Goal: Task Accomplishment & Management: Complete application form

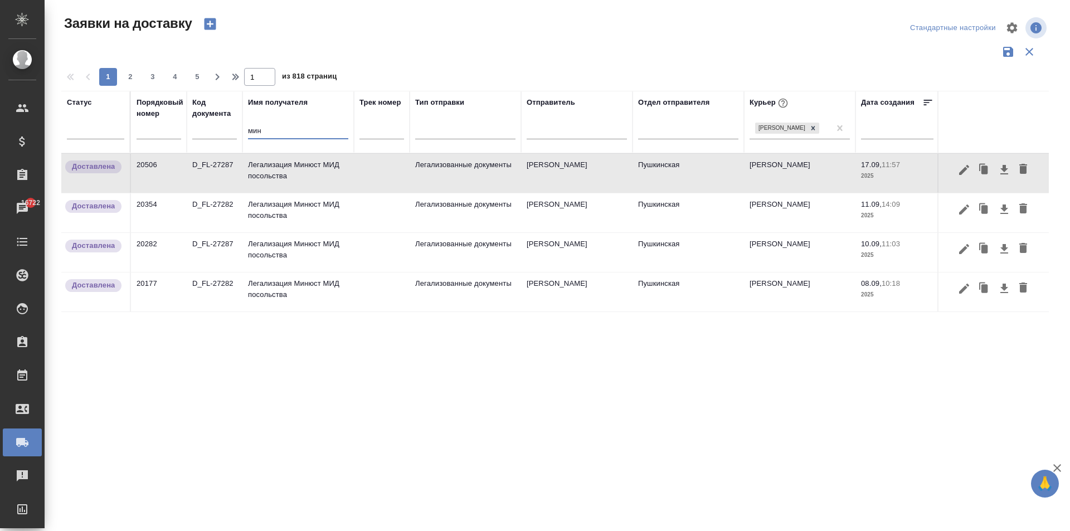
drag, startPoint x: 272, startPoint y: 131, endPoint x: 187, endPoint y: 133, distance: 85.3
click at [188, 133] on tr "Статус Порядковый номер Код документа Имя получателя мин Трек номер Тип отправк…" at bounding box center [639, 122] width 1156 height 62
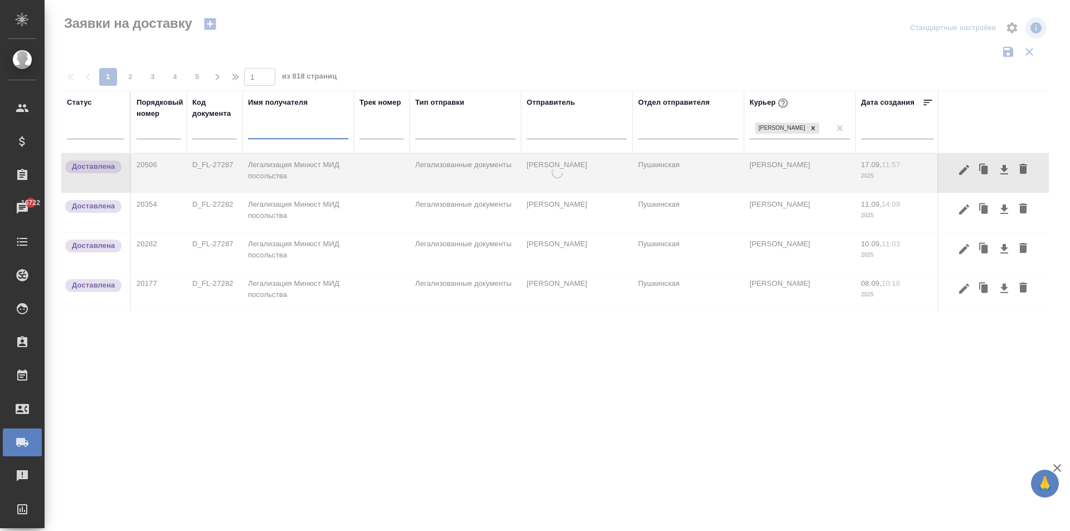
type input "и"
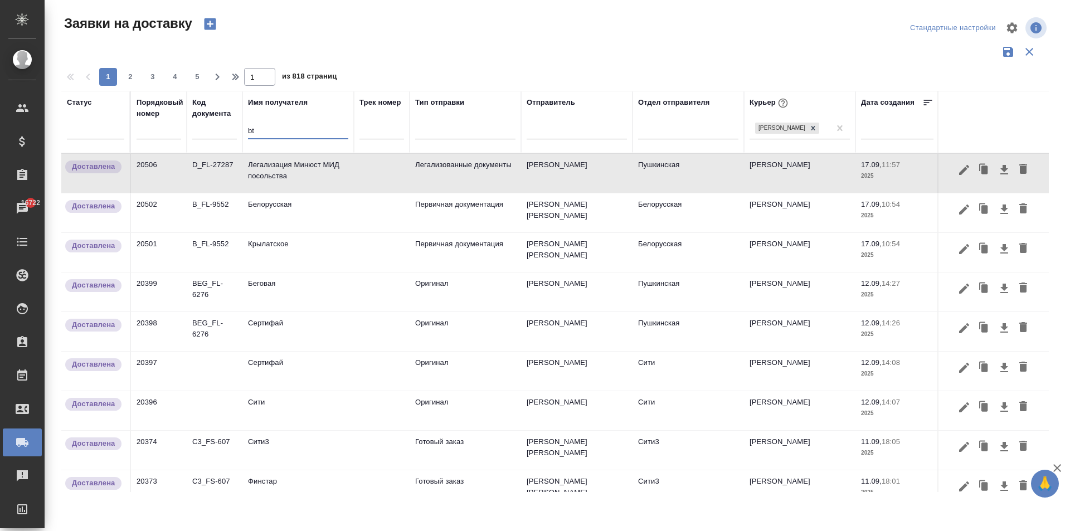
type input "b"
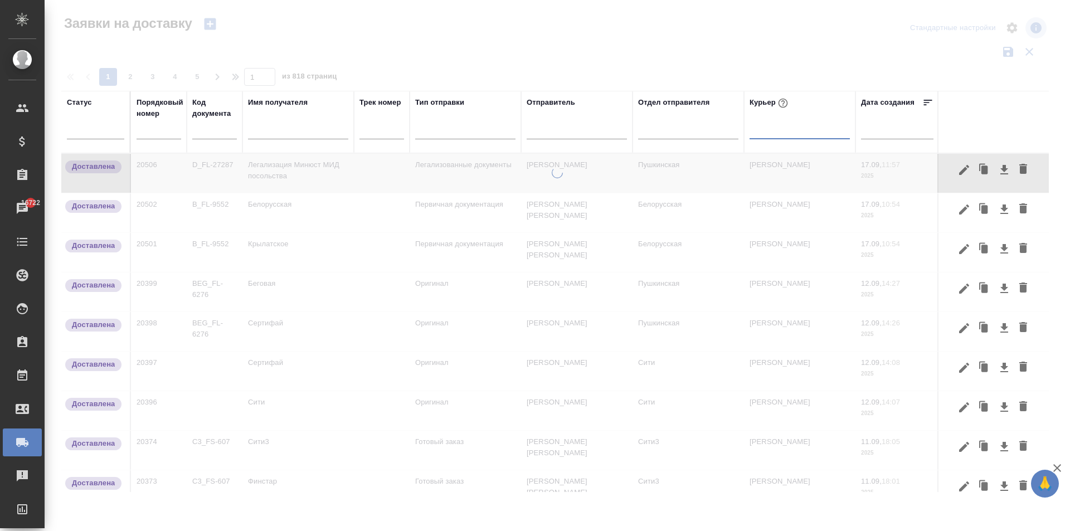
click at [269, 133] on input "text" at bounding box center [298, 132] width 100 height 14
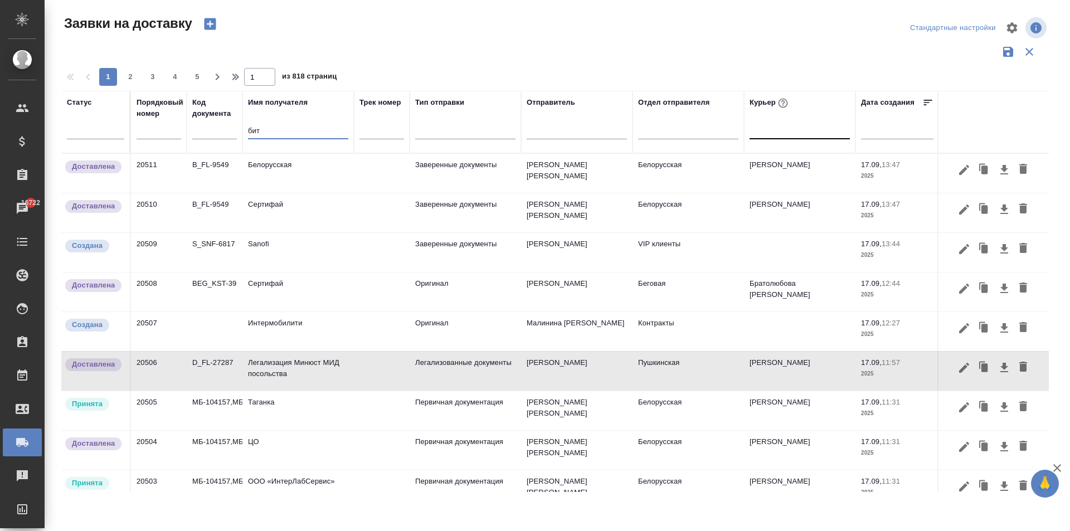
type input "бити"
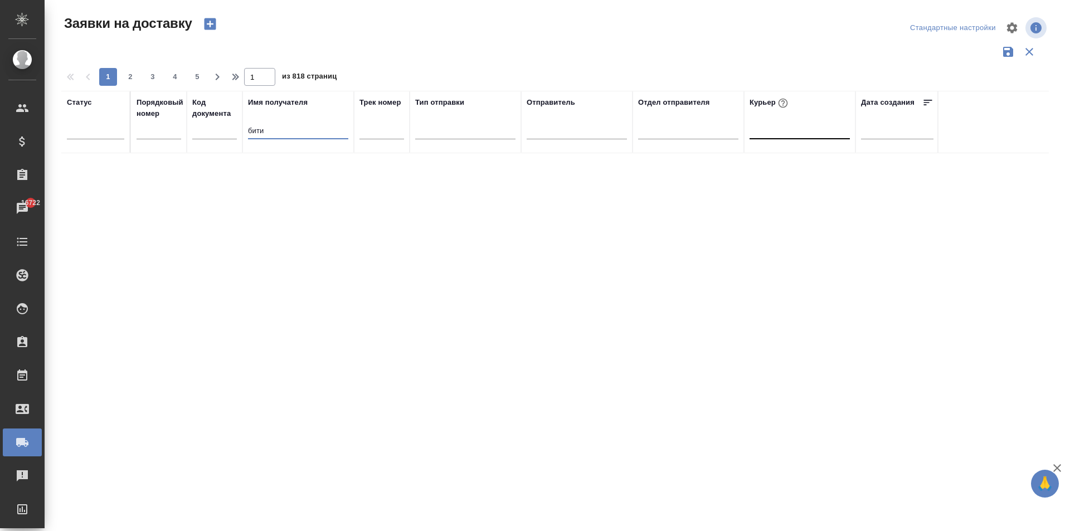
drag, startPoint x: 268, startPoint y: 132, endPoint x: 210, endPoint y: 139, distance: 59.0
click at [206, 137] on tr "Статус Порядковый номер Код документа Имя получателя бити Трек номер Тип отправ…" at bounding box center [639, 122] width 1156 height 62
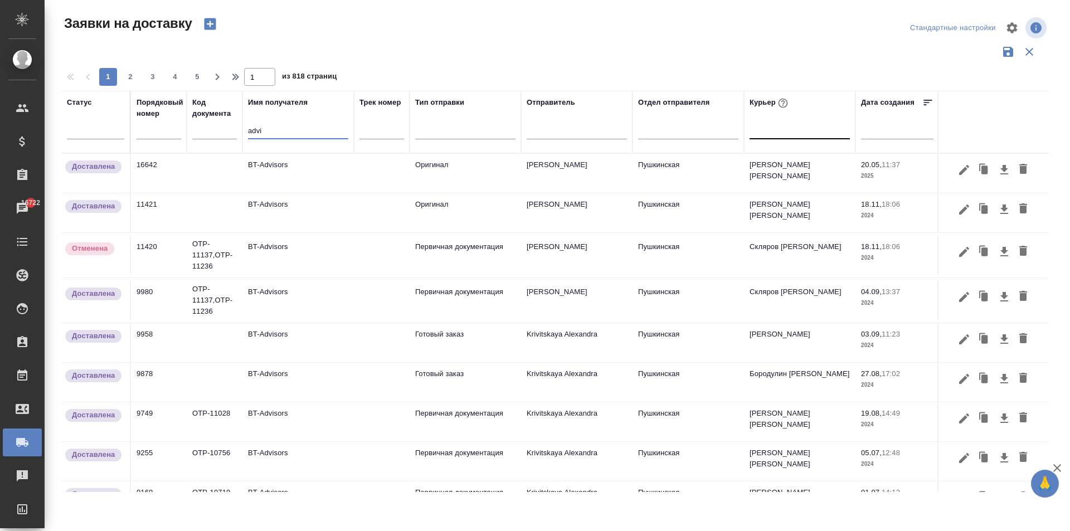
type input "advi"
click at [285, 174] on td "BT-Advisors" at bounding box center [297, 173] width 111 height 39
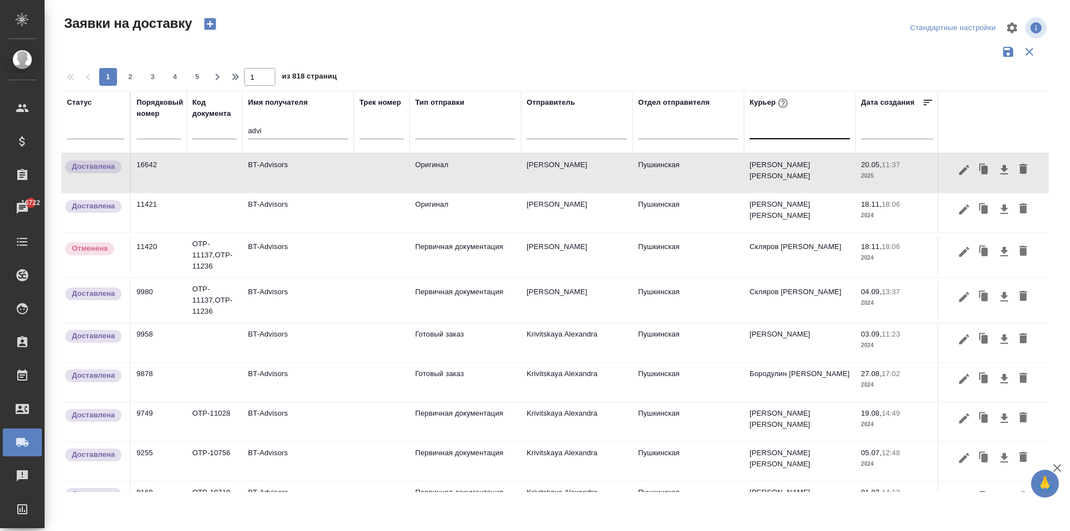
click at [775, 172] on td "[PERSON_NAME] [PERSON_NAME]" at bounding box center [799, 173] width 111 height 39
click at [976, 167] on icon "button" at bounding box center [984, 170] width 16 height 16
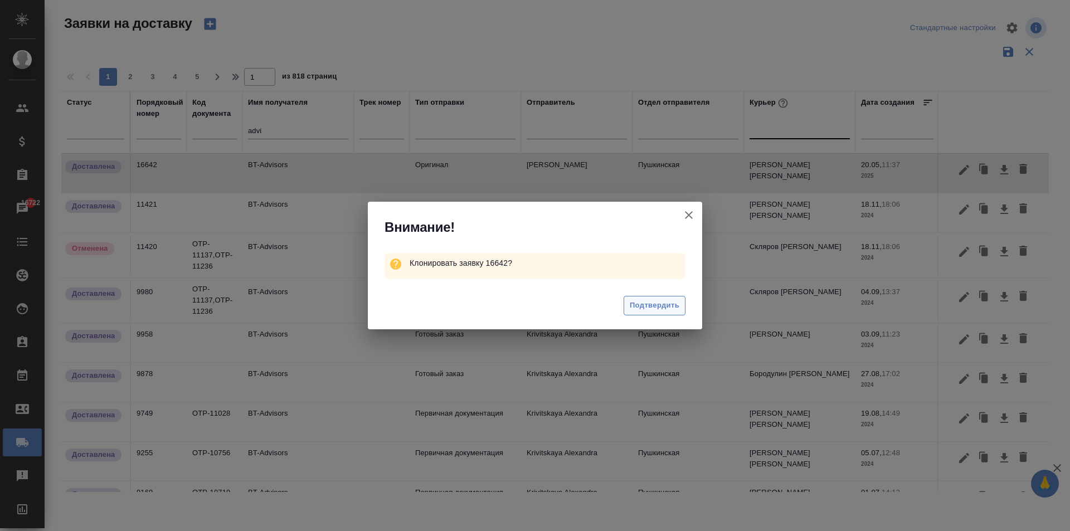
click at [658, 303] on span "Подтвердить" at bounding box center [655, 305] width 50 height 13
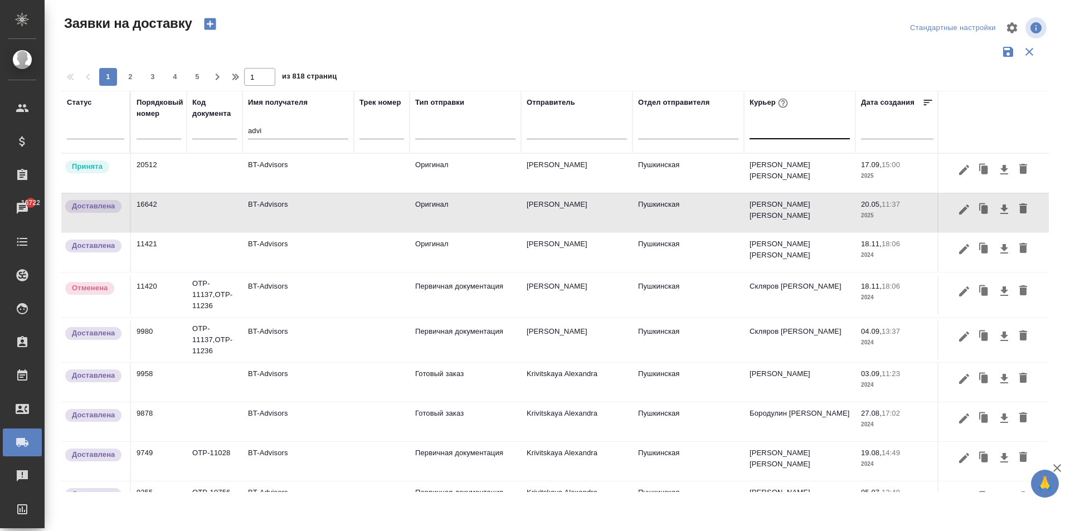
click at [274, 168] on td "BT-Advisors" at bounding box center [297, 173] width 111 height 39
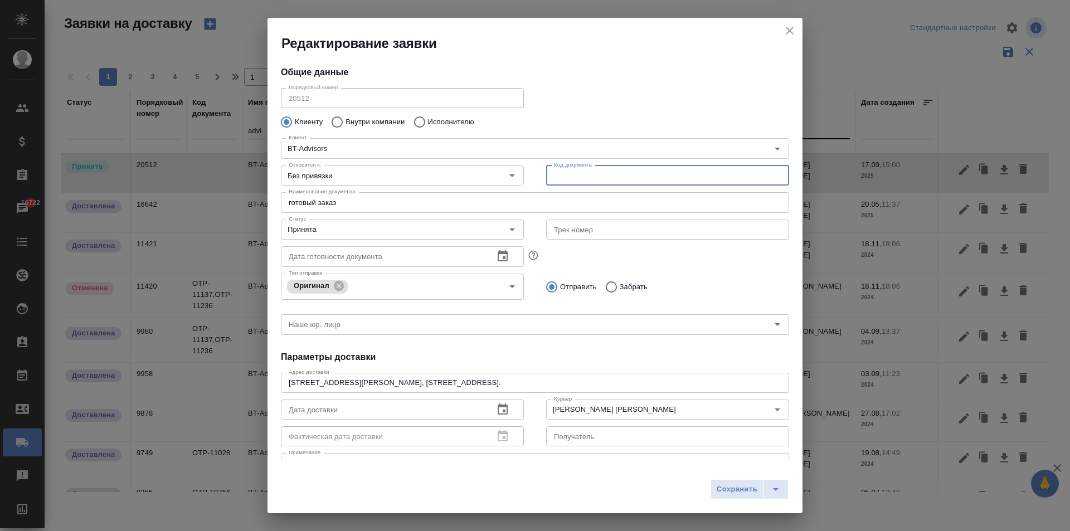
click at [562, 176] on input "text" at bounding box center [667, 176] width 243 height 20
type input "320"
drag, startPoint x: 563, startPoint y: 175, endPoint x: 532, endPoint y: 171, distance: 30.9
click at [535, 171] on div "Код документа 320 Код документа" at bounding box center [667, 174] width 265 height 49
type input "BT-Advisors-320"
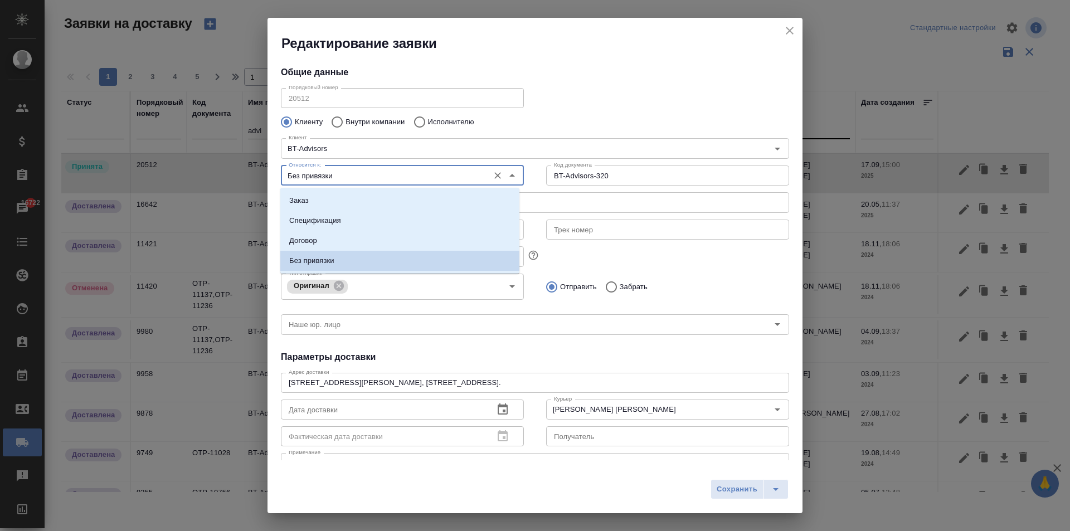
click at [406, 173] on input "Без привязки" at bounding box center [383, 175] width 199 height 13
click at [344, 199] on li "Заказ" at bounding box center [399, 201] width 239 height 20
type input "Заказ"
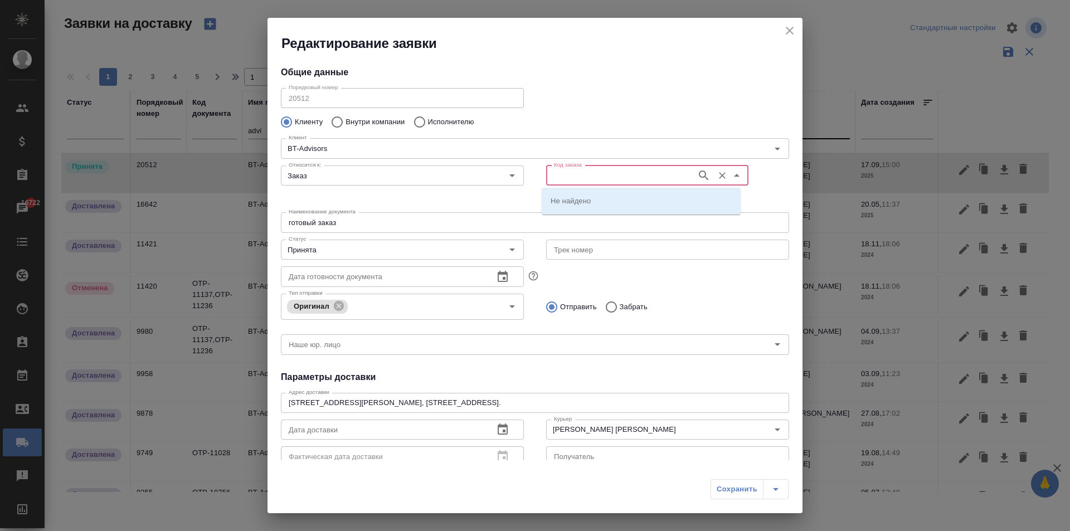
click at [562, 176] on input "Код заказа" at bounding box center [621, 175] width 142 height 13
type input "320"
click at [613, 196] on p "D_BT-ADVISORS-320" at bounding box center [588, 200] width 74 height 11
type input "(OTP) Общество с ограниченной ответственностью «Вектор Развития»"
type input "D_BT-ADVISORS-320"
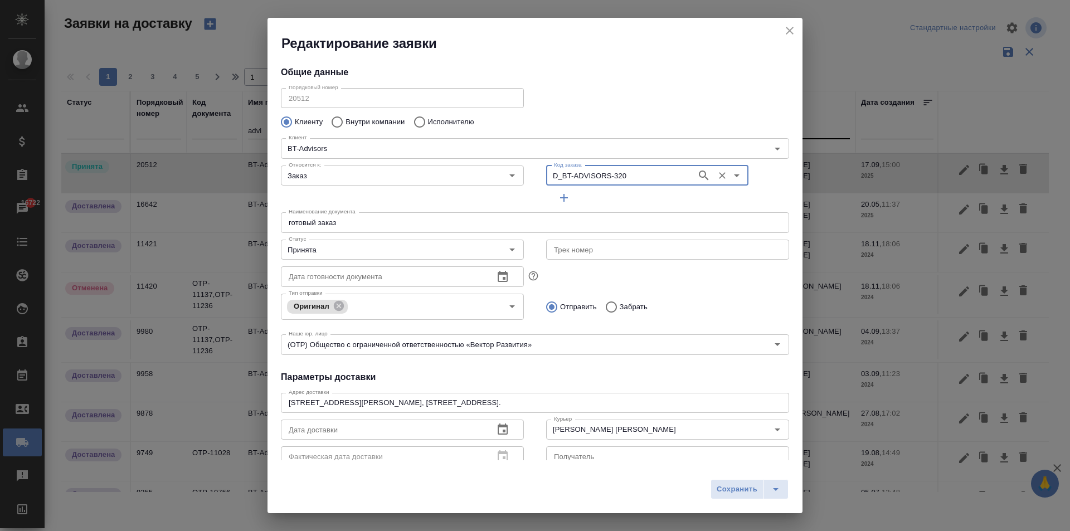
type input "Кравцов [PERSON_NAME]"
drag, startPoint x: 344, startPoint y: 221, endPoint x: 320, endPoint y: 229, distance: 25.9
click at [320, 229] on input "готовый заказ" at bounding box center [535, 222] width 508 height 20
click at [291, 223] on input "готовый заказ" at bounding box center [535, 222] width 508 height 20
type input "Готовый заказ"
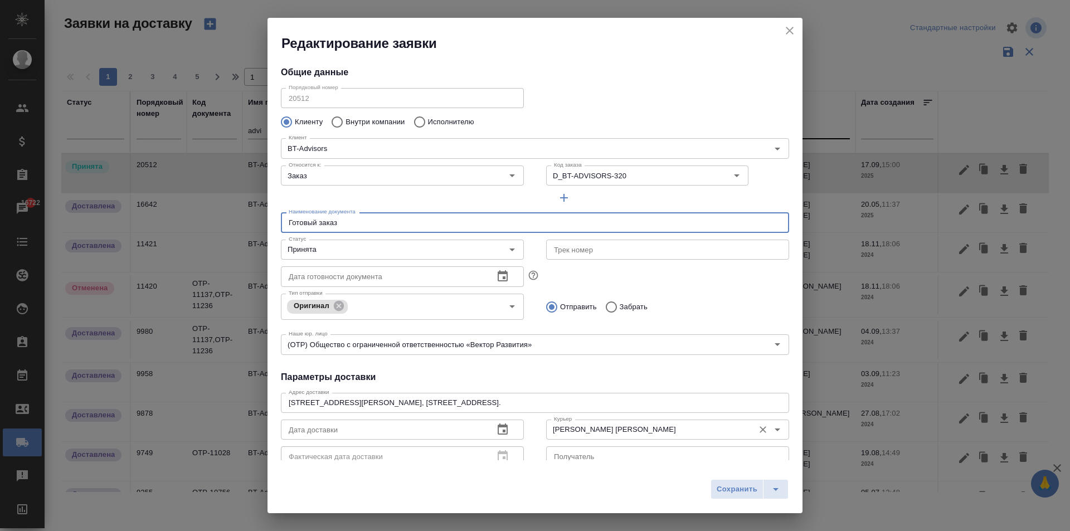
click at [606, 430] on input "[PERSON_NAME] [PERSON_NAME]" at bounding box center [649, 429] width 199 height 13
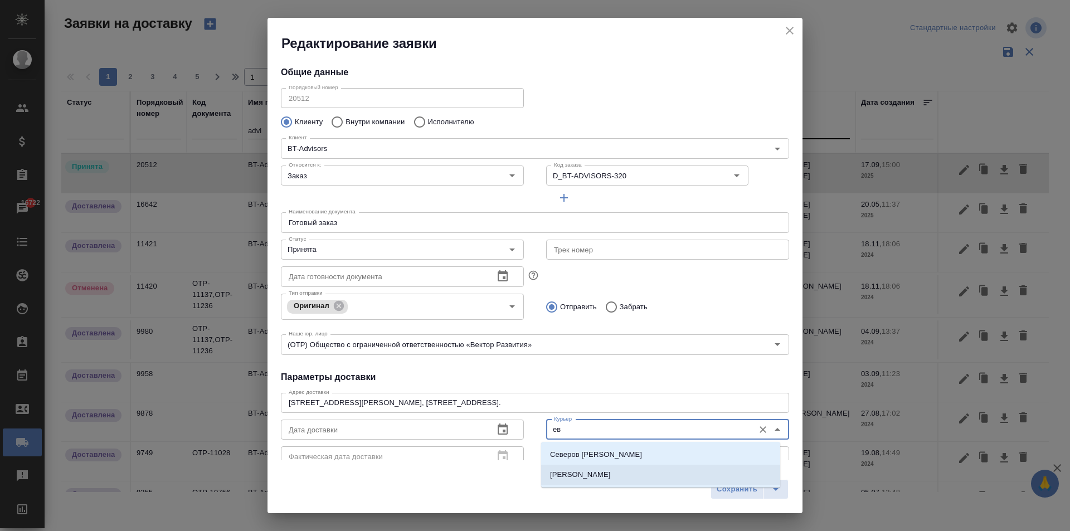
click at [630, 477] on li "[PERSON_NAME]" at bounding box center [660, 475] width 239 height 20
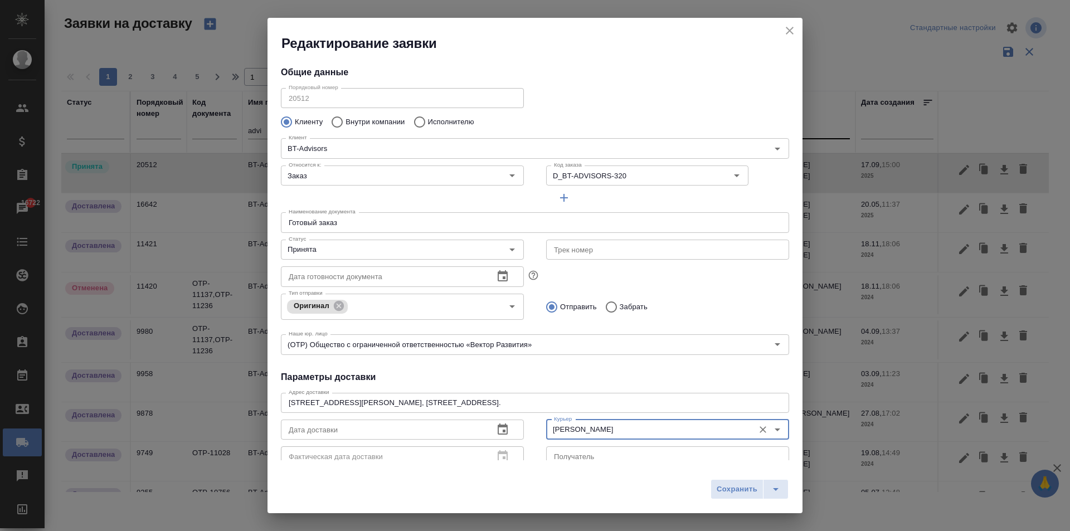
type input "[PERSON_NAME]"
click at [352, 429] on input "text" at bounding box center [383, 430] width 204 height 20
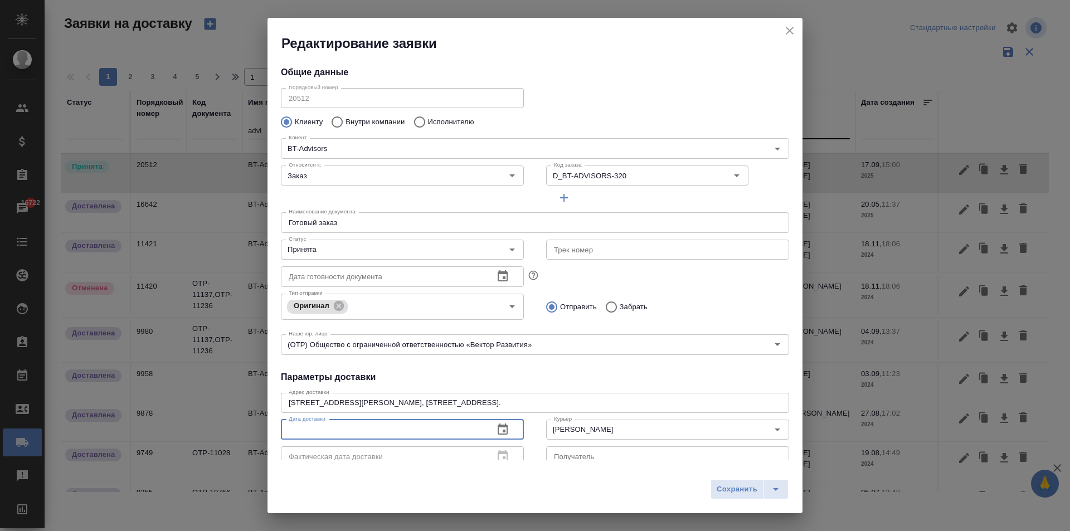
click at [504, 427] on icon "button" at bounding box center [502, 429] width 13 height 13
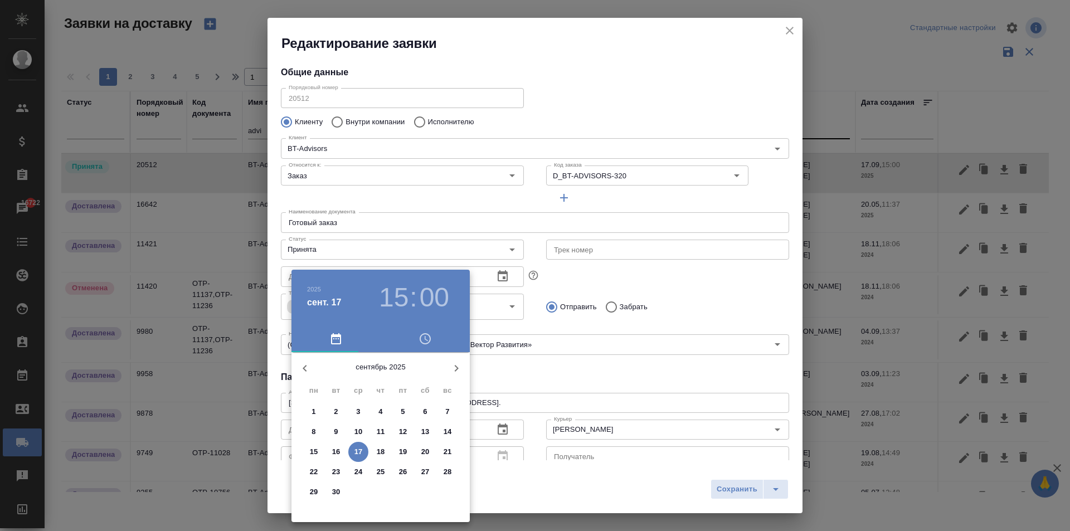
click at [357, 447] on p "17" at bounding box center [358, 451] width 8 height 11
type input "[DATE] 15:00"
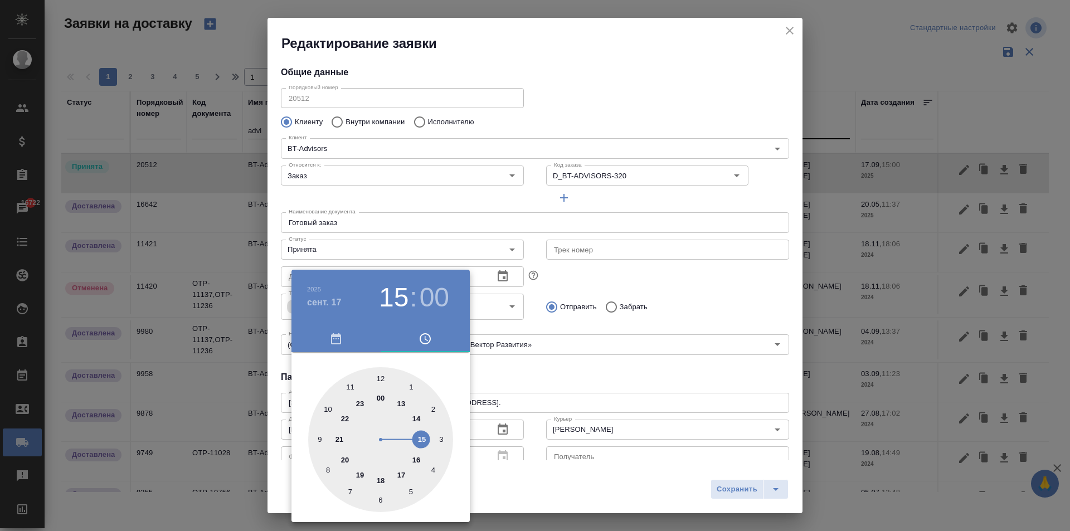
click at [587, 375] on div at bounding box center [535, 265] width 1070 height 531
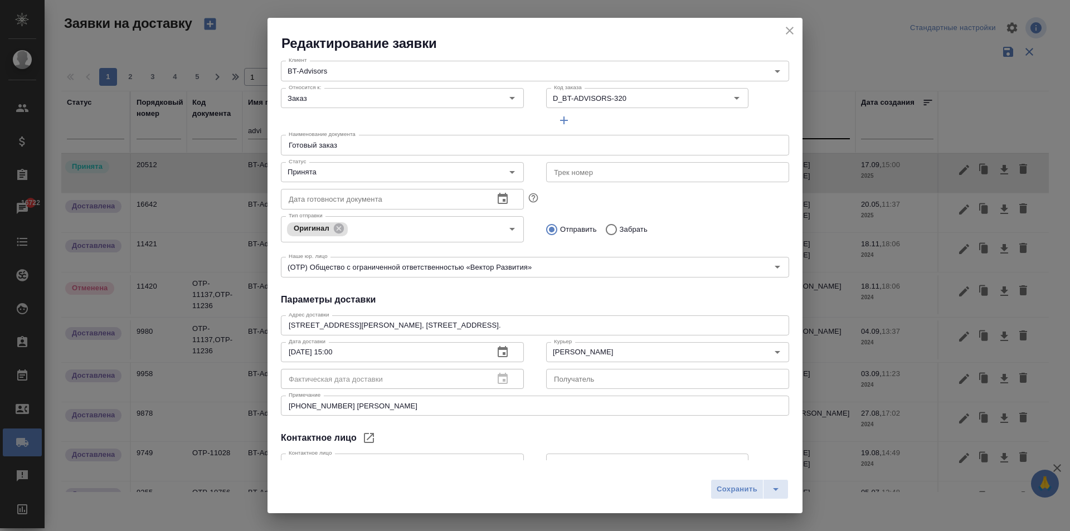
scroll to position [152, 0]
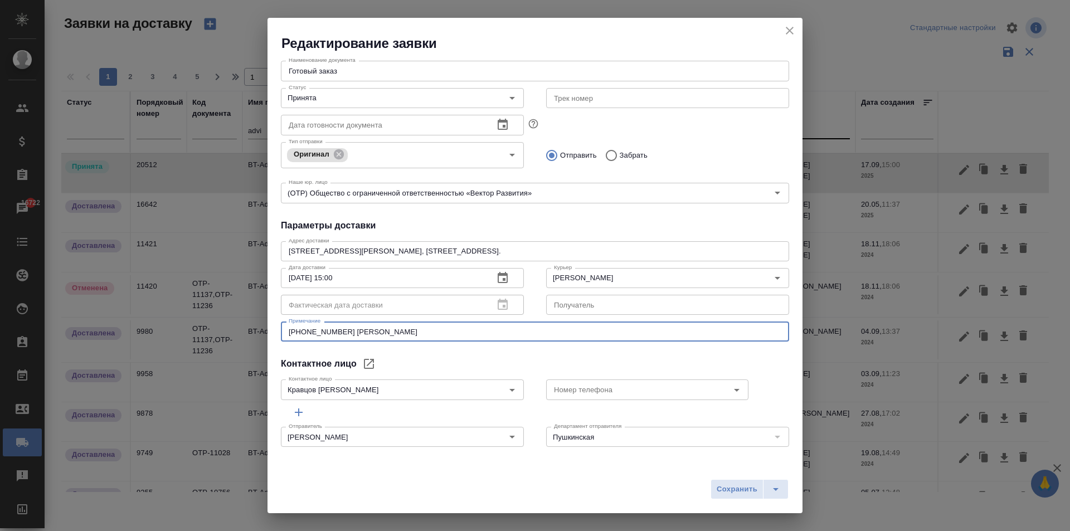
drag, startPoint x: 435, startPoint y: 334, endPoint x: 181, endPoint y: 306, distance: 255.7
click at [181, 306] on div "Редактирование заявки Общие данные Порядковый номер 20512 Порядковый номер Клие…" at bounding box center [535, 265] width 1070 height 531
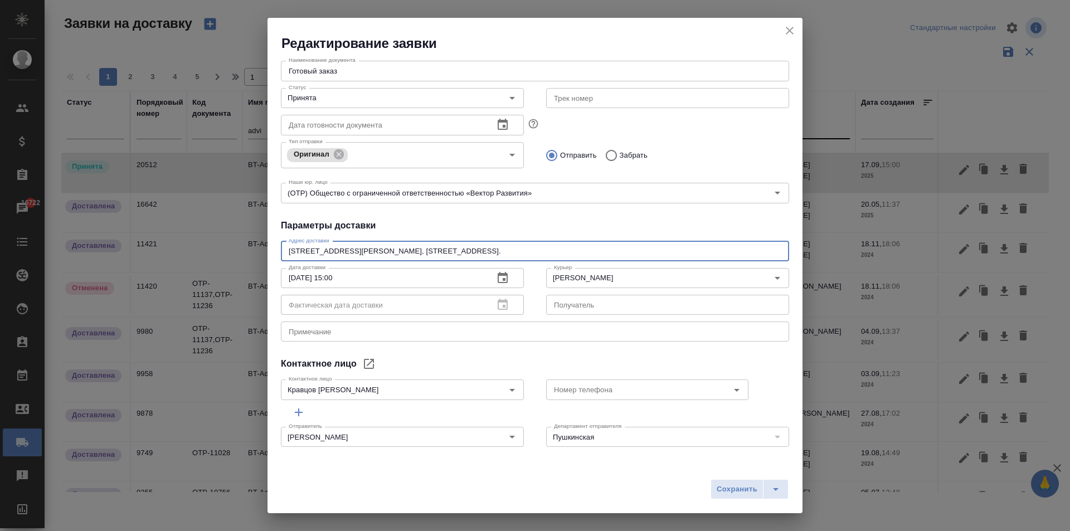
drag, startPoint x: 464, startPoint y: 247, endPoint x: 175, endPoint y: 246, distance: 288.7
click at [175, 246] on div "Редактирование заявки Общие данные Порядковый номер 20512 Порядковый номер Клие…" at bounding box center [535, 265] width 1070 height 531
drag, startPoint x: 325, startPoint y: 257, endPoint x: 358, endPoint y: 251, distance: 33.6
click at [340, 245] on div "[STREET_ADDRESS][PERSON_NAME], [STREET_ADDRESS]. x Адрес доставки" at bounding box center [535, 251] width 508 height 20
paste textarea "ород [GEOGRAPHIC_DATA], ул. [PERSON_NAME][STREET_ADDRESS]"
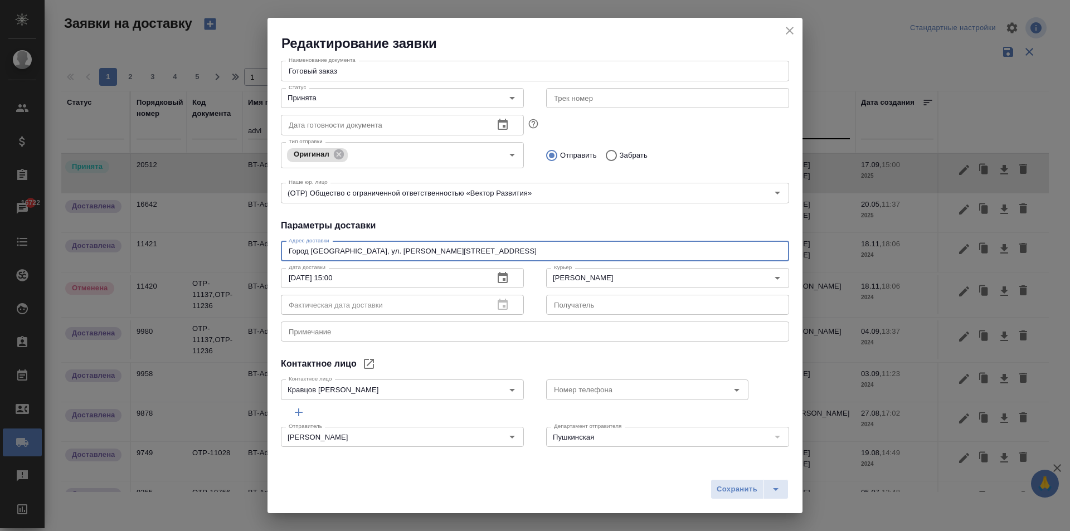
type textarea "Город [GEOGRAPHIC_DATA], ул. [PERSON_NAME][STREET_ADDRESS]"
click at [372, 335] on textarea at bounding box center [535, 332] width 493 height 8
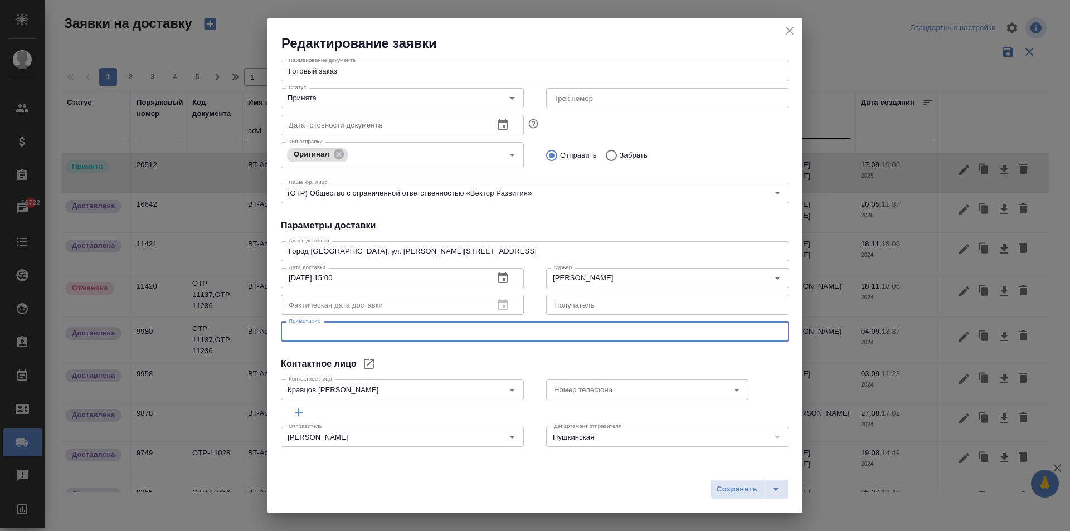
paste textarea "[PHONE_NUMBER]"
type textarea "[PHONE_NUMBER]"
click at [736, 490] on span "Сохранить" at bounding box center [737, 489] width 41 height 13
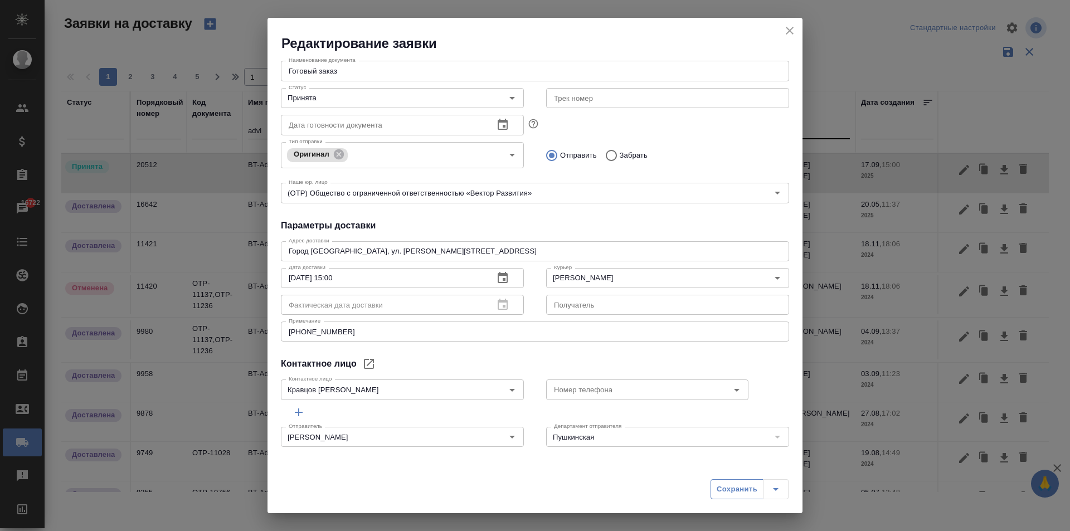
type input "Без привязки"
type input "готовый заказ"
type textarea "[STREET_ADDRESS][PERSON_NAME], [STREET_ADDRESS]."
type input "[PERSON_NAME] [PERSON_NAME]"
type textarea "[PHONE_NUMBER] [PERSON_NAME]"
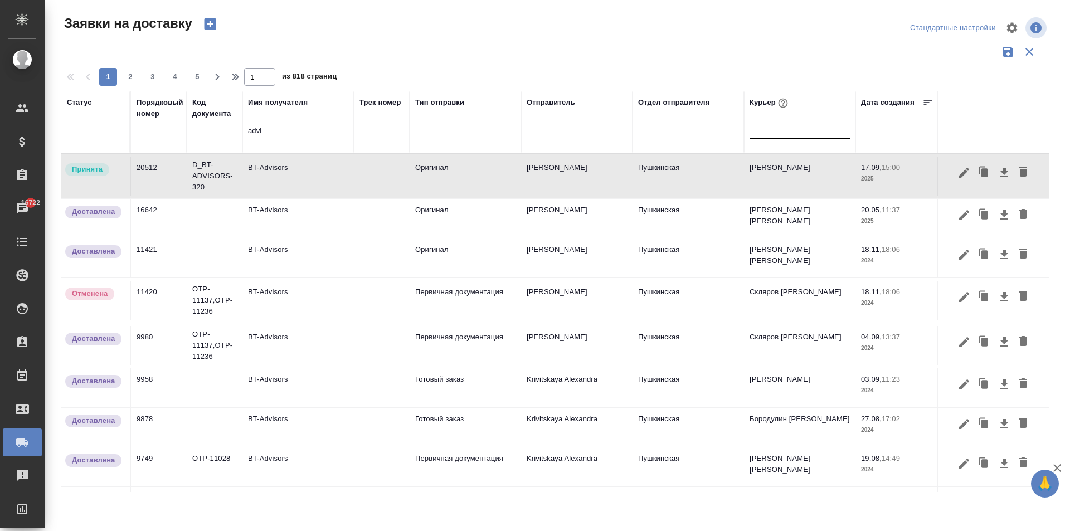
click at [272, 132] on input "advi" at bounding box center [298, 132] width 100 height 14
click at [291, 182] on td "BT-Advisors" at bounding box center [297, 176] width 111 height 39
click at [291, 165] on td "BT-Advisors" at bounding box center [297, 176] width 111 height 39
click at [981, 176] on icon "button" at bounding box center [984, 172] width 7 height 8
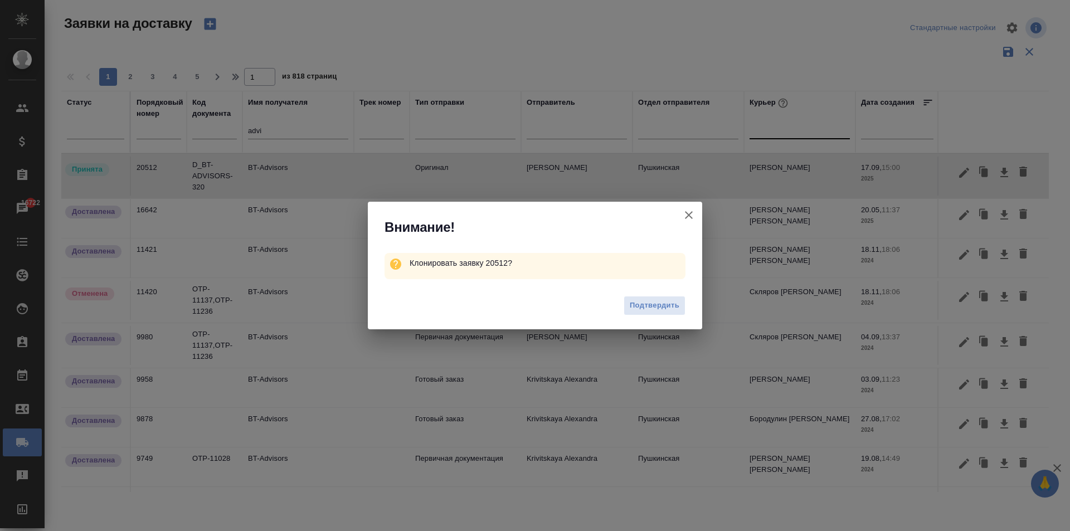
click at [687, 213] on icon "button" at bounding box center [689, 215] width 8 height 8
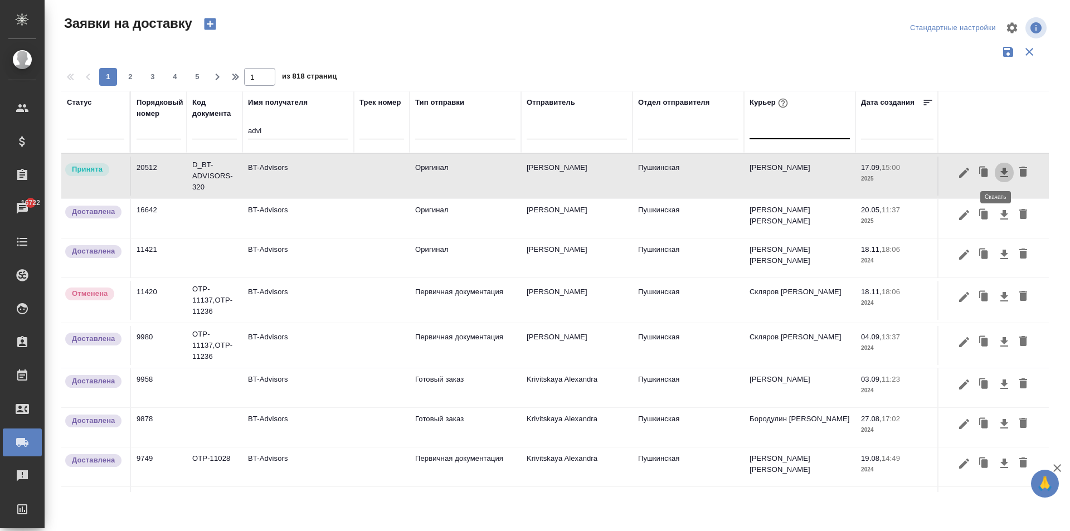
click at [998, 173] on icon "button" at bounding box center [1004, 172] width 13 height 13
click at [271, 176] on td "BT-Advisors" at bounding box center [297, 176] width 111 height 39
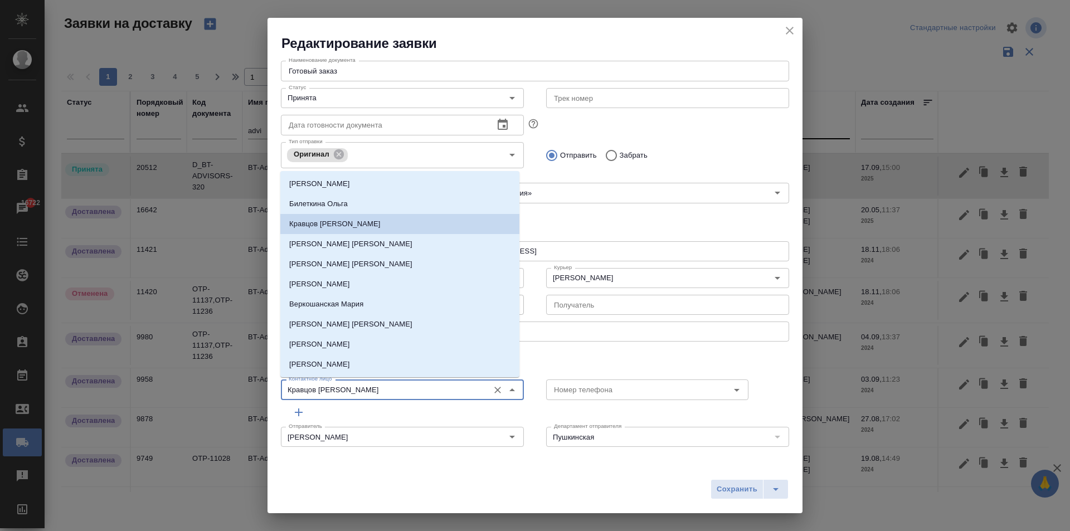
drag, startPoint x: 361, startPoint y: 391, endPoint x: 224, endPoint y: 387, distance: 137.2
click at [224, 387] on div "Редактирование заявки Общие данные Порядковый номер 20512 Порядковый номер Клие…" at bounding box center [535, 265] width 1070 height 531
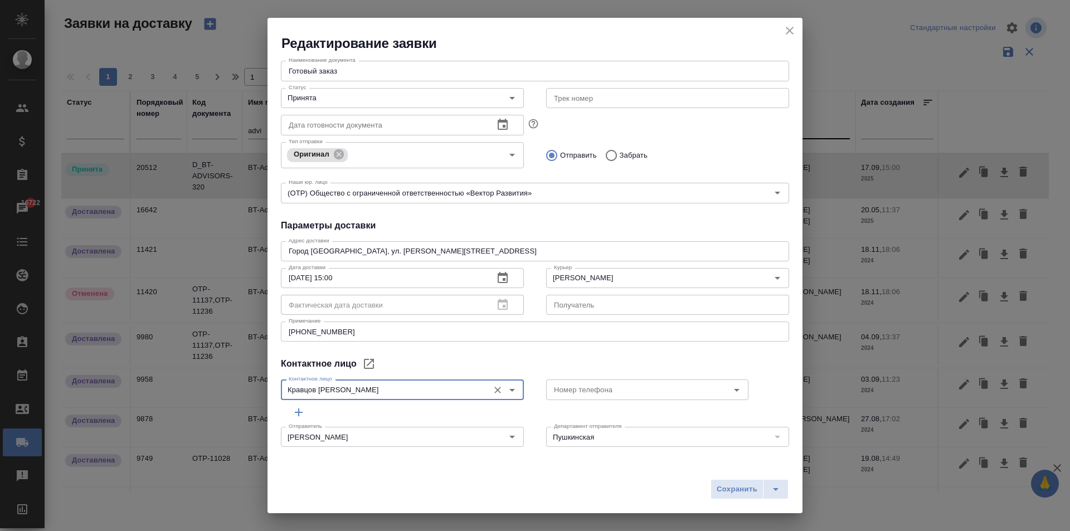
click at [789, 27] on icon "close" at bounding box center [789, 30] width 13 height 13
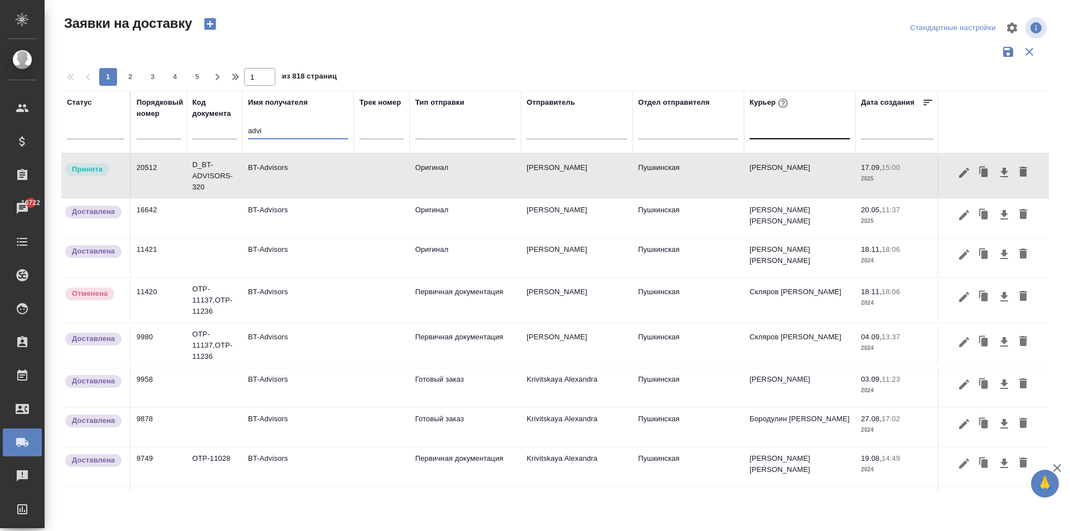
drag, startPoint x: 274, startPoint y: 134, endPoint x: 174, endPoint y: 133, distance: 99.2
click at [196, 133] on tr "Статус Порядковый номер Код документа Имя получателя advi Трек номер Тип отправ…" at bounding box center [639, 122] width 1156 height 62
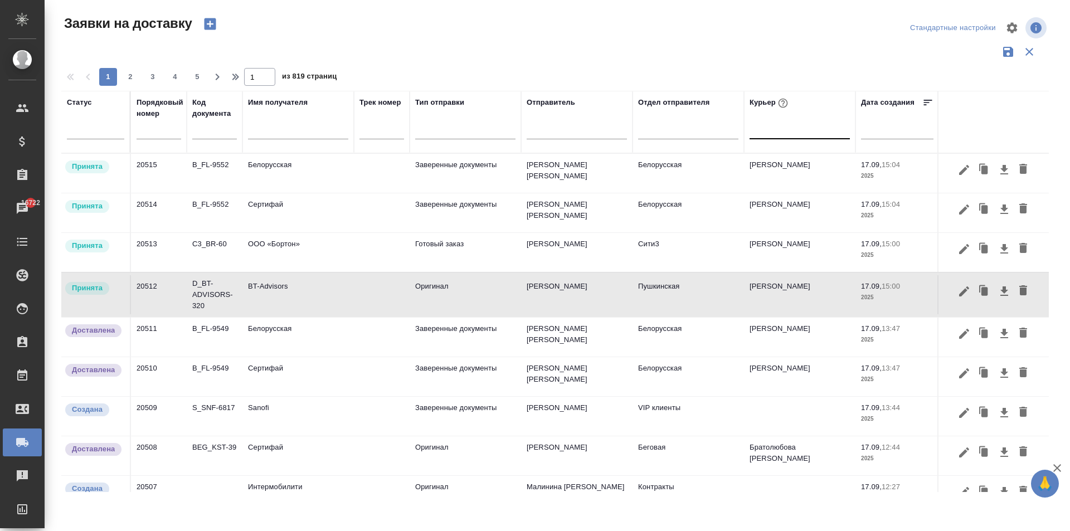
click at [764, 133] on div at bounding box center [800, 128] width 100 height 16
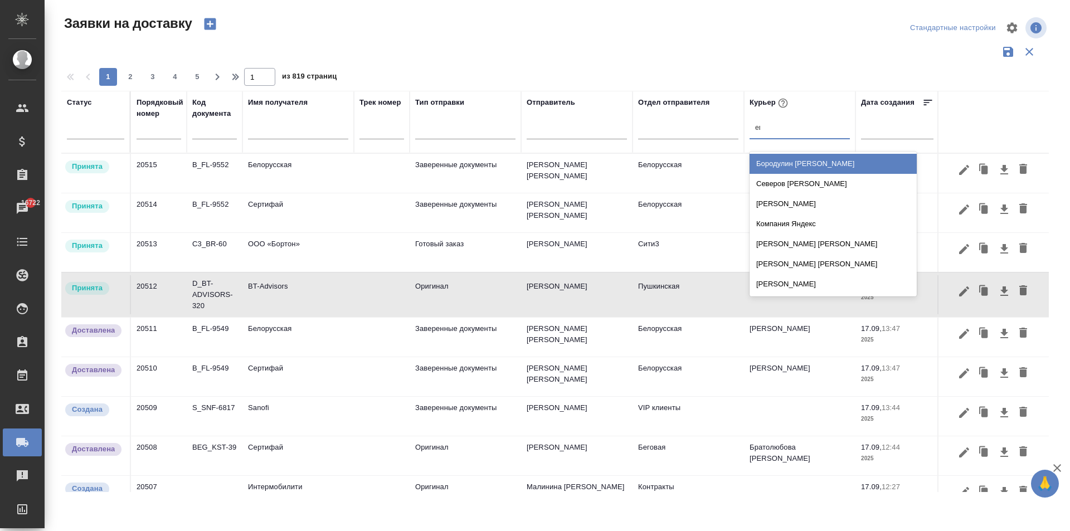
type input "евг"
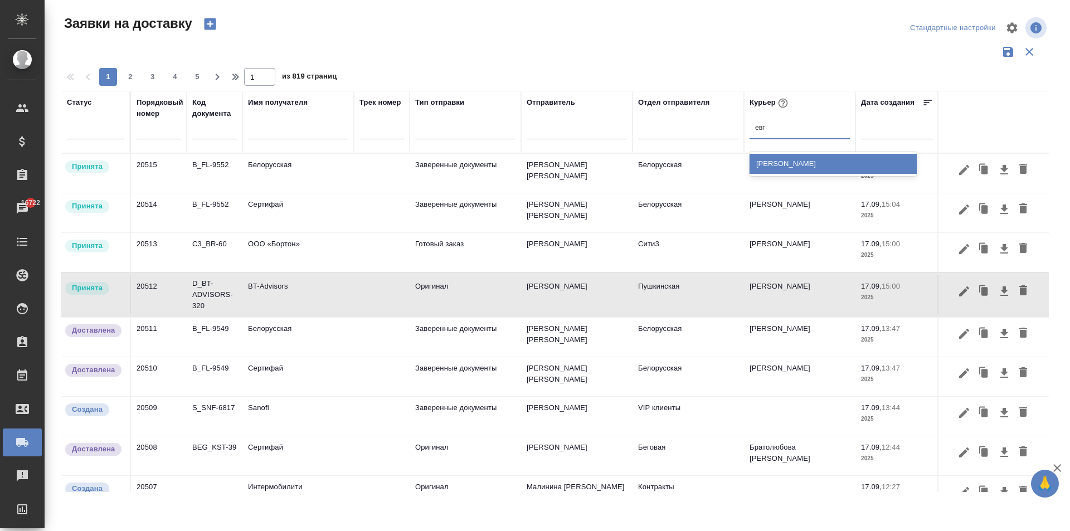
click at [823, 163] on div "[PERSON_NAME]" at bounding box center [833, 164] width 167 height 20
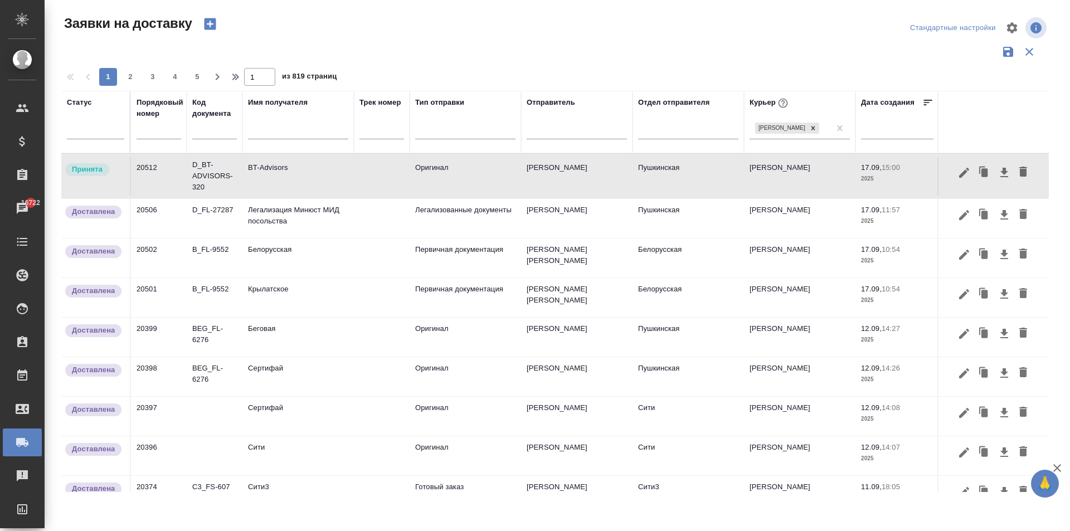
click at [283, 171] on td "BT-Advisors" at bounding box center [297, 176] width 111 height 39
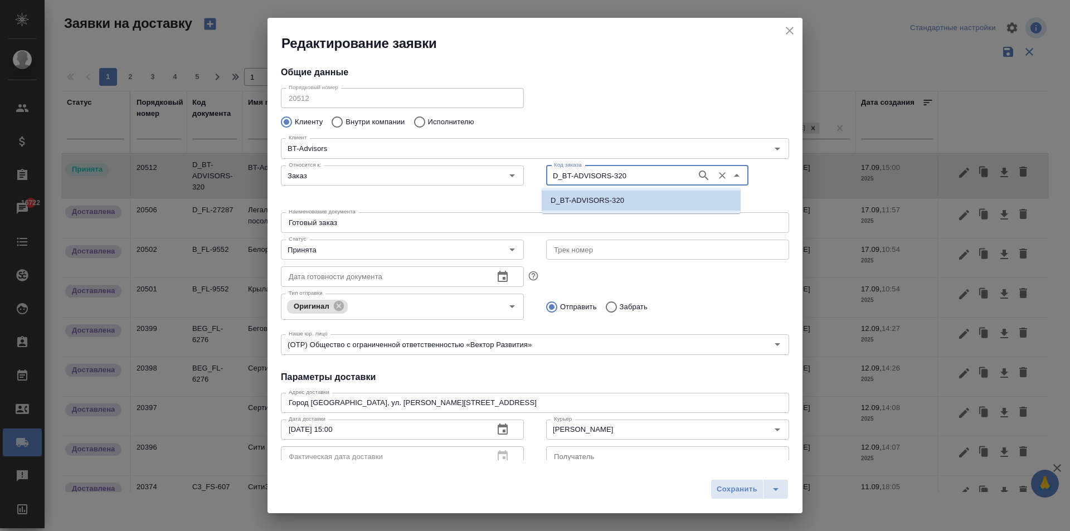
drag, startPoint x: 629, startPoint y: 179, endPoint x: 575, endPoint y: 168, distance: 55.3
click at [509, 159] on div "Относится к: Заказ Относится к: Код заказа D_BT-ADVISORS-320 Код заказа" at bounding box center [535, 184] width 531 height 69
drag, startPoint x: 577, startPoint y: 168, endPoint x: 566, endPoint y: 173, distance: 12.5
click at [566, 173] on input "D_BT-ADVISORS-320" at bounding box center [621, 175] width 142 height 13
drag, startPoint x: 566, startPoint y: 173, endPoint x: 618, endPoint y: 159, distance: 53.3
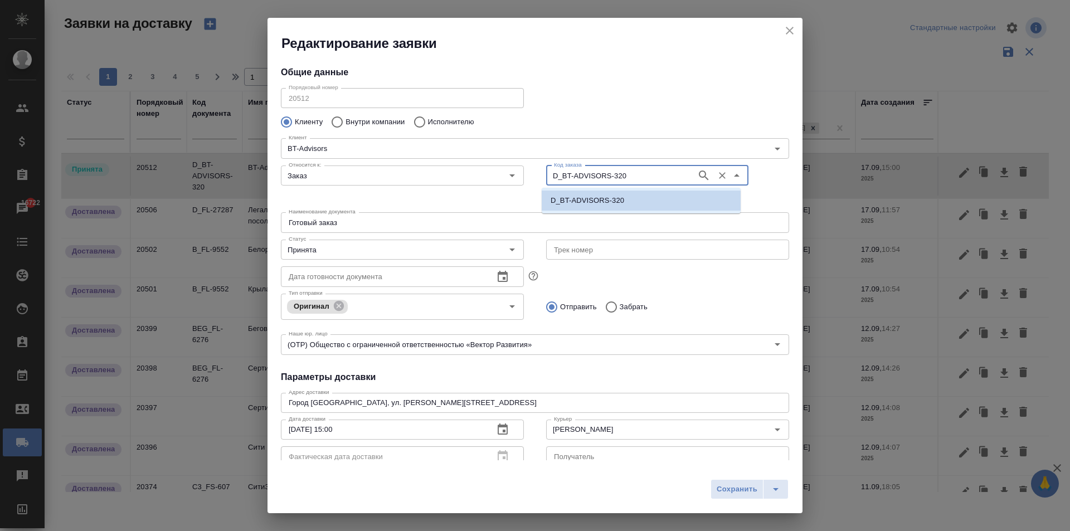
click at [618, 159] on div "Код заказа D_BT-ADVISORS-320 Код заказа" at bounding box center [667, 184] width 265 height 69
drag, startPoint x: 622, startPoint y: 177, endPoint x: 399, endPoint y: 169, distance: 223.1
click at [399, 169] on div "Относится к: Заказ Относится к: Код заказа D_BT-ADVISORS-320 Код заказа" at bounding box center [535, 184] width 531 height 69
click at [796, 27] on button "close" at bounding box center [789, 30] width 17 height 17
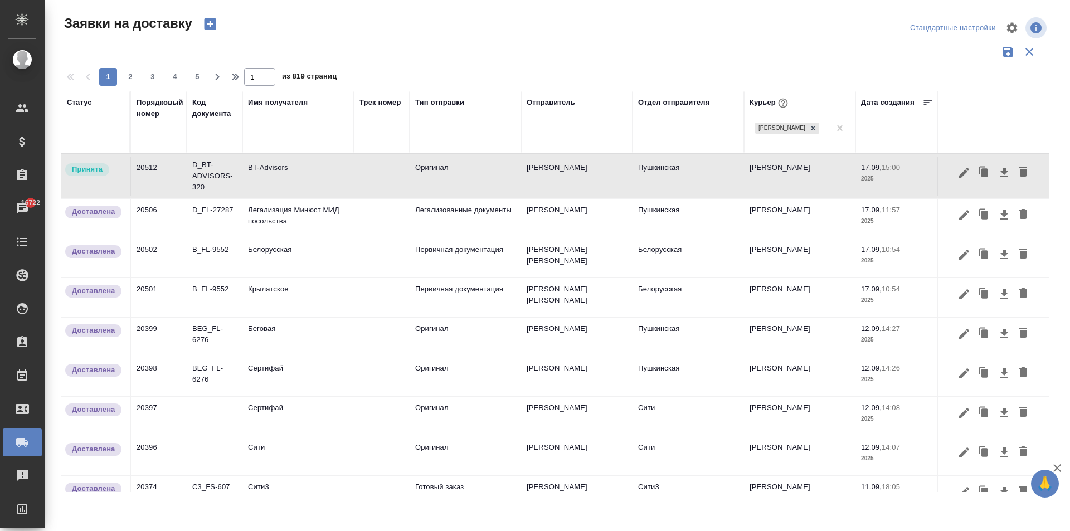
click at [255, 135] on input "text" at bounding box center [298, 132] width 100 height 14
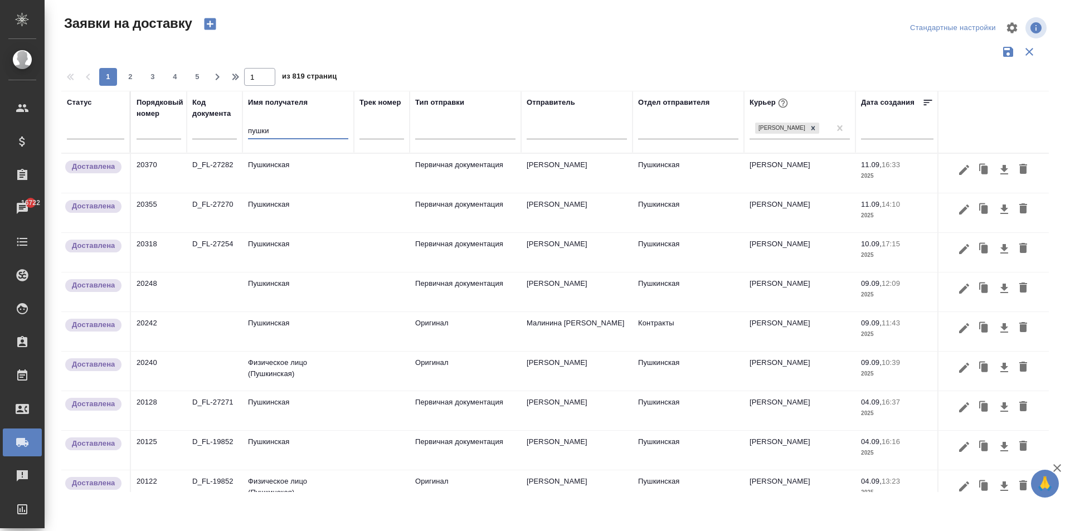
type input "пушки"
click at [283, 174] on td "Пушкинская" at bounding box center [297, 173] width 111 height 39
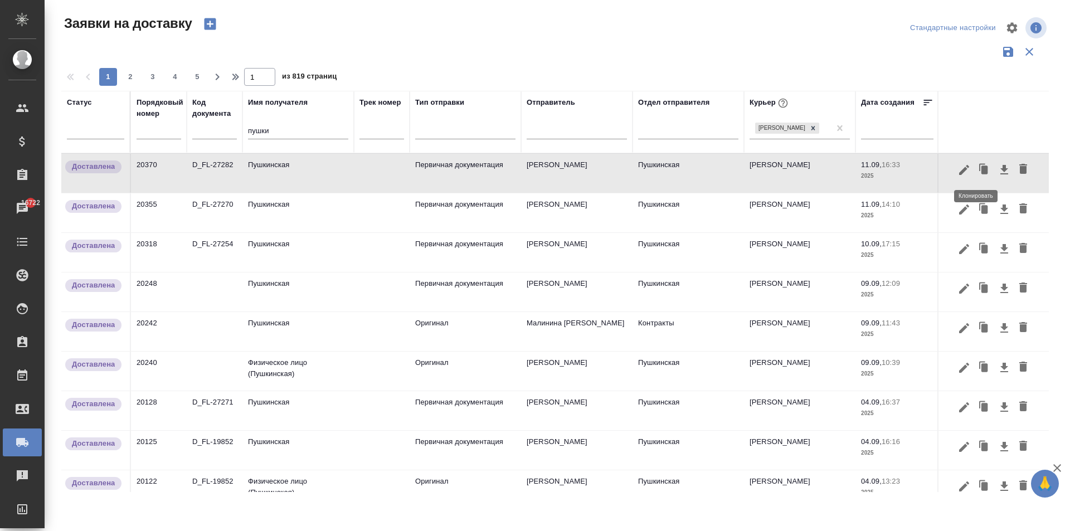
click at [981, 174] on icon "button" at bounding box center [984, 170] width 7 height 8
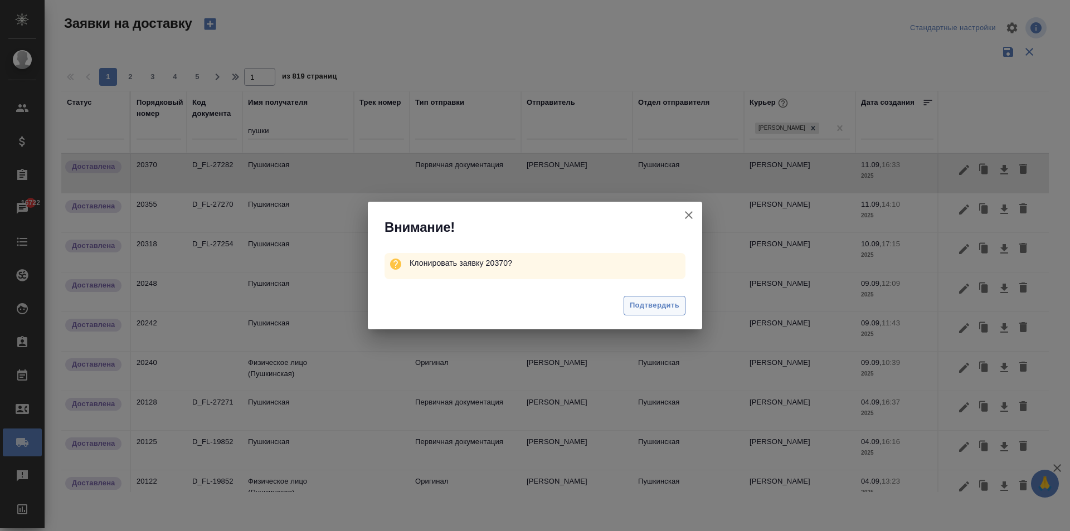
click at [677, 305] on span "Подтвердить" at bounding box center [655, 305] width 50 height 13
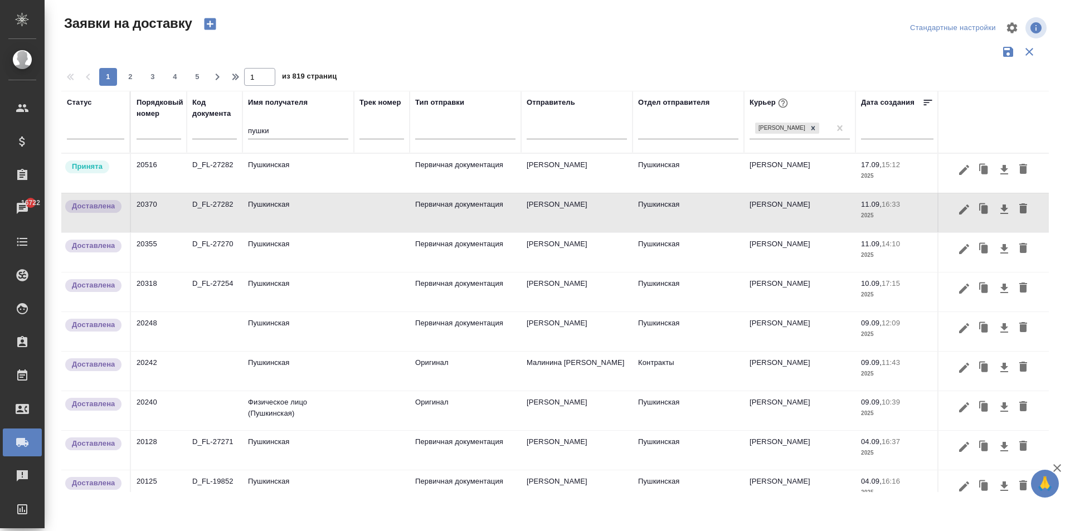
click at [257, 176] on td "Пушкинская" at bounding box center [297, 173] width 111 height 39
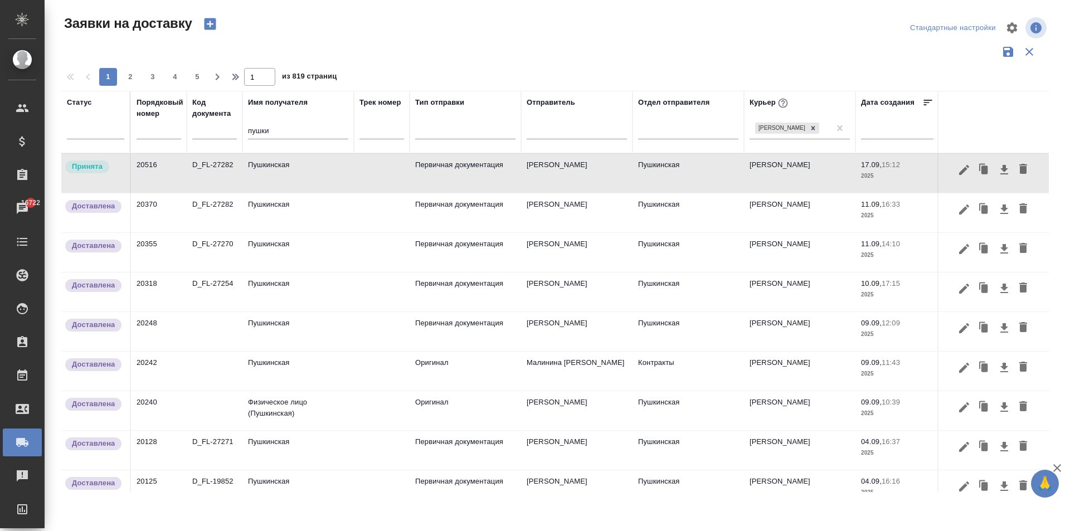
click at [257, 176] on td "Пушкинская" at bounding box center [297, 173] width 111 height 39
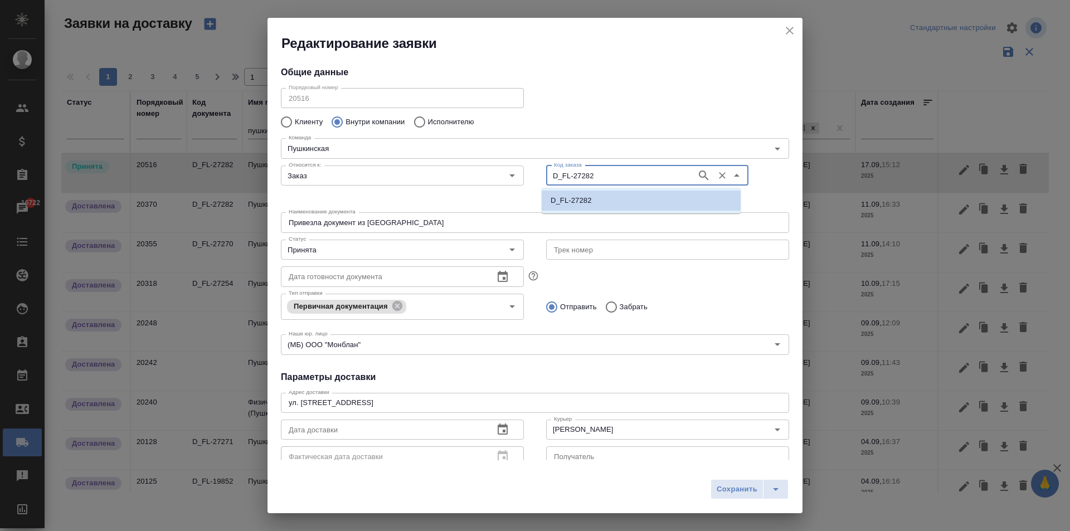
click at [600, 173] on input "D_FL-27282" at bounding box center [621, 175] width 142 height 13
paste input "BT-ADVISORS-320"
type input "D_BT-ADVISORS-320"
click at [605, 306] on input "Забрать" at bounding box center [610, 306] width 20 height 23
radio input "true"
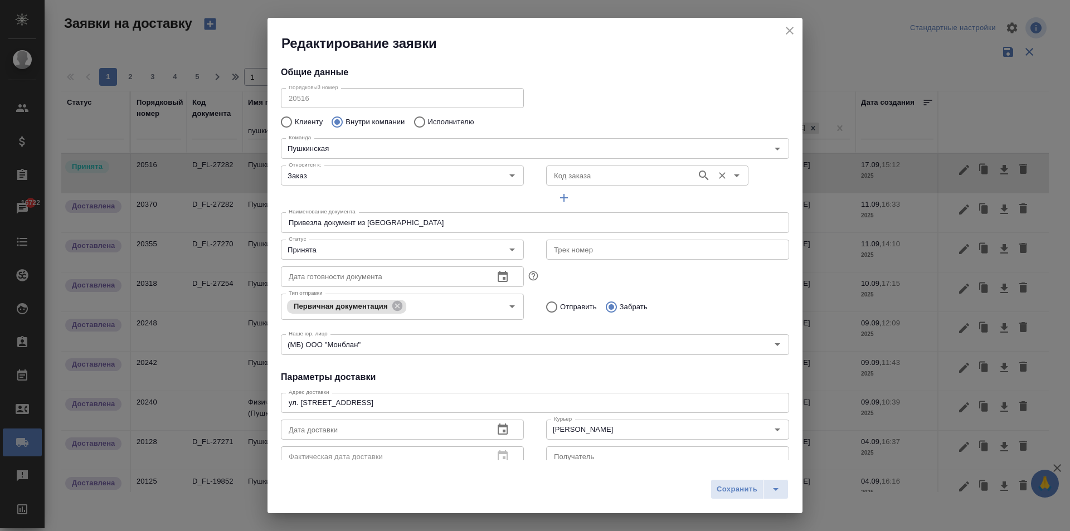
click at [583, 179] on input "Код заказа" at bounding box center [621, 175] width 142 height 13
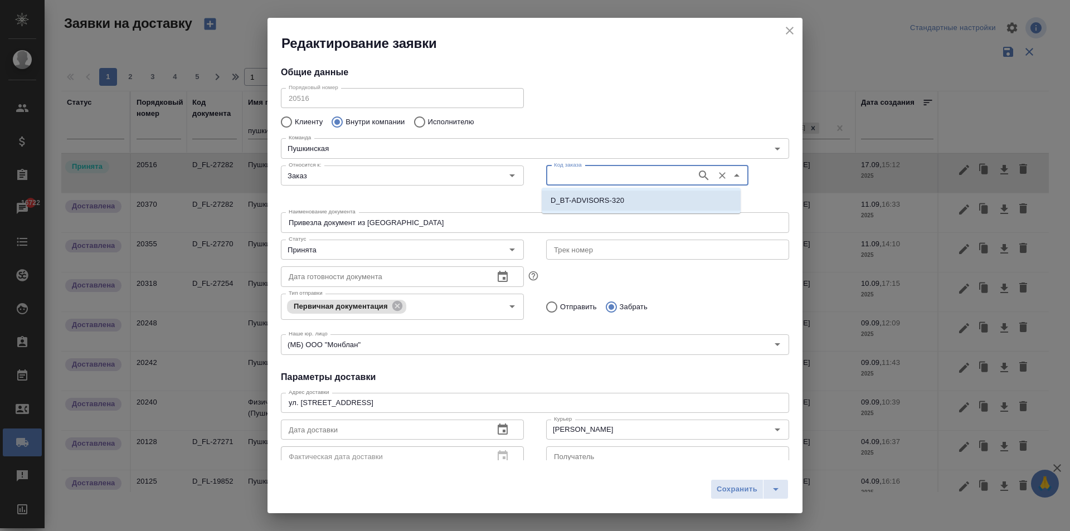
click at [597, 205] on p "D_BT-ADVISORS-320" at bounding box center [588, 200] width 74 height 11
type input "D_BT-ADVISORS-320"
type input "(OTP) Общество с ограниченной ответственностью «Вектор Развития»"
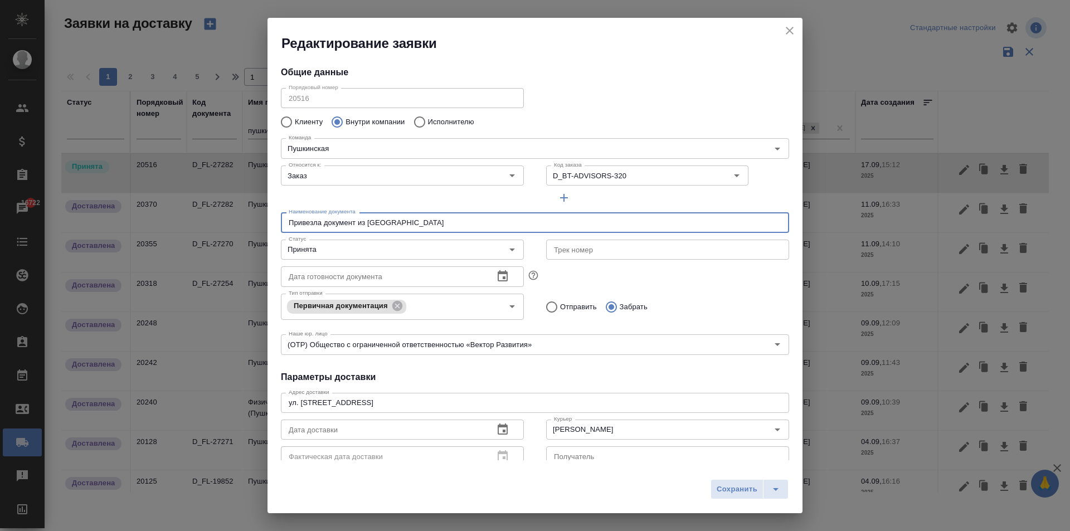
drag, startPoint x: 409, startPoint y: 223, endPoint x: 241, endPoint y: 213, distance: 168.1
click at [241, 213] on div "Редактирование заявки Общие данные Порядковый номер 20516 Порядковый номер Клие…" at bounding box center [535, 265] width 1070 height 531
type input "Д"
click at [328, 227] on input "text" at bounding box center [535, 222] width 508 height 20
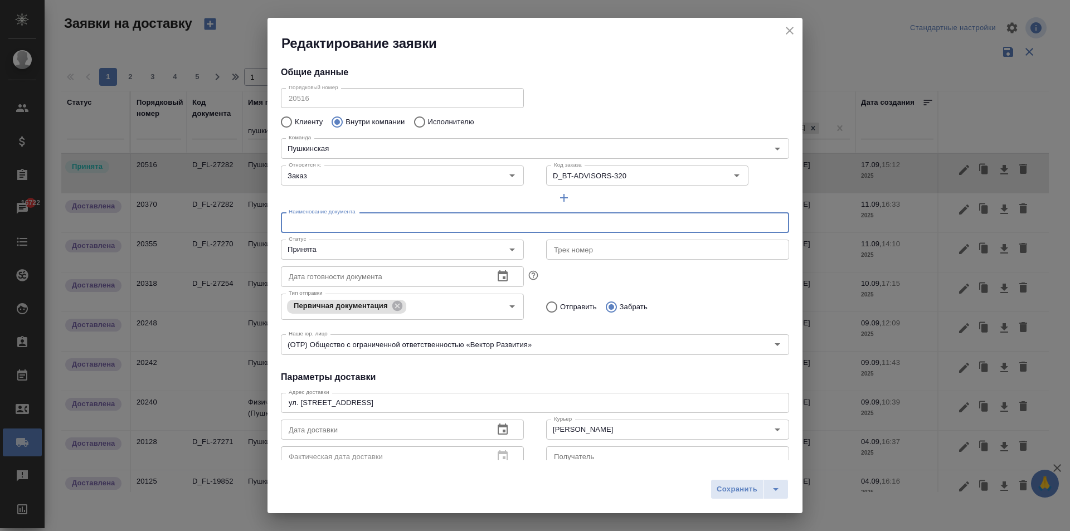
click at [328, 227] on input "text" at bounding box center [535, 222] width 508 height 20
type input "Готовый заказ забрала для клиента"
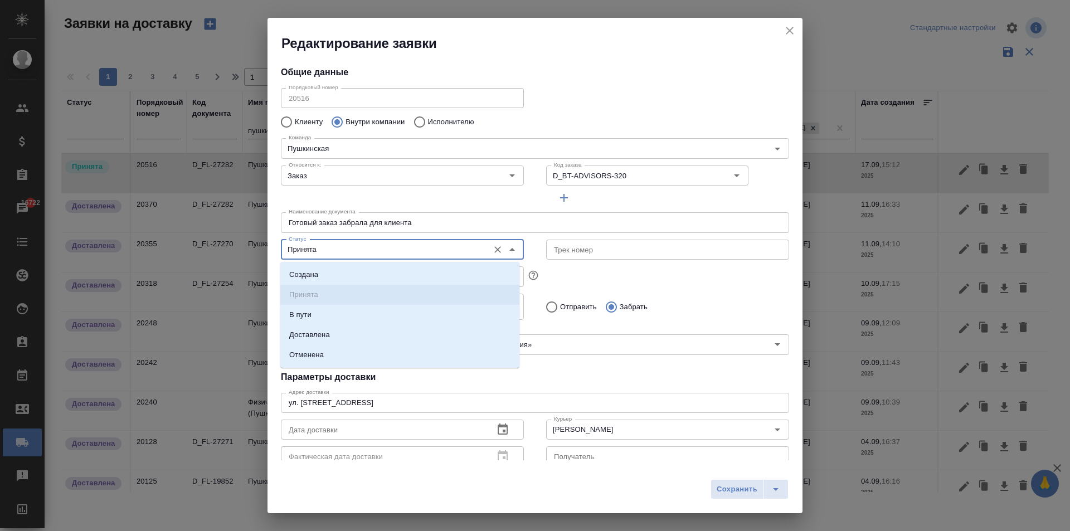
click at [352, 249] on input "Принята" at bounding box center [383, 249] width 199 height 13
click at [337, 336] on li "Доставлена" at bounding box center [399, 335] width 239 height 20
type input "Доставлена"
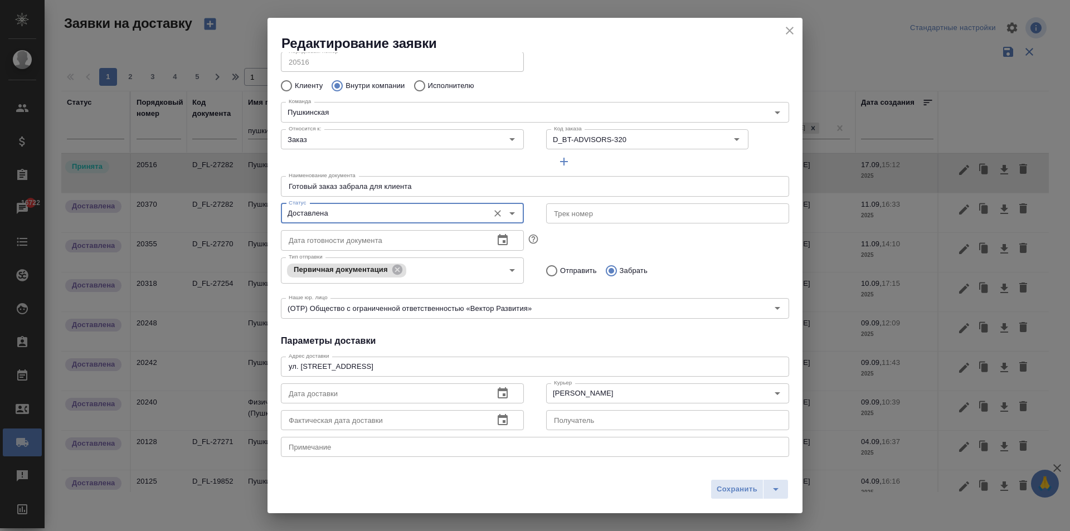
scroll to position [56, 0]
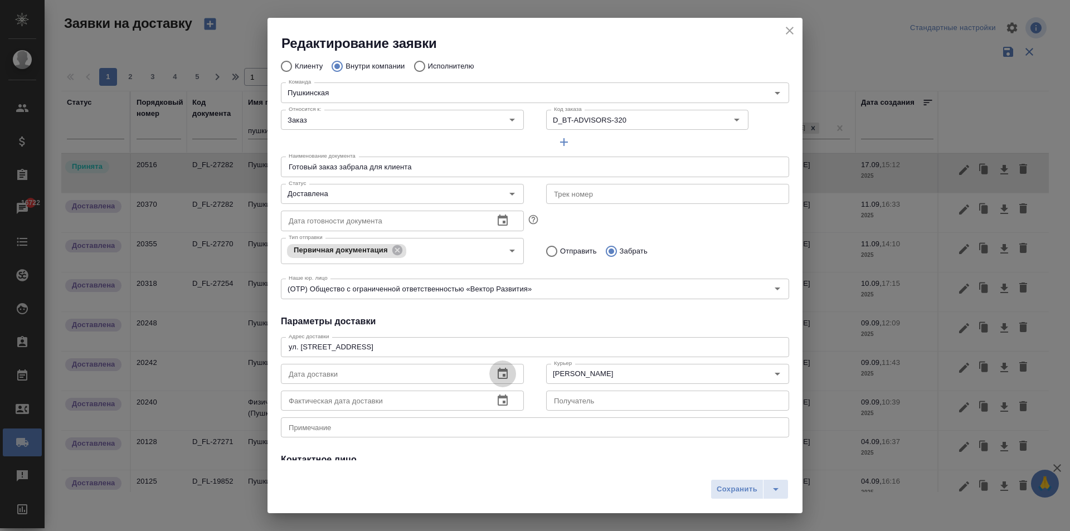
click at [501, 367] on icon "button" at bounding box center [502, 373] width 13 height 13
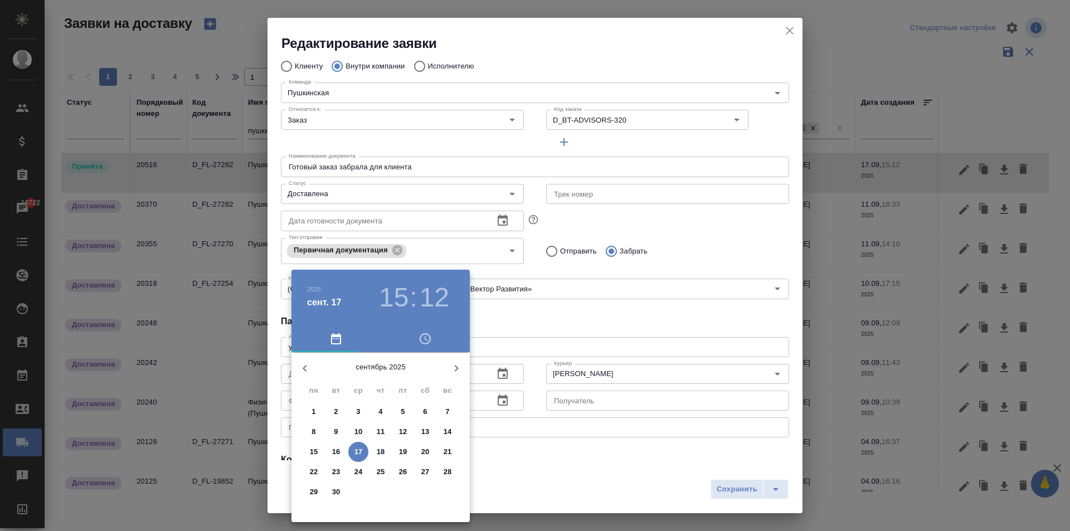
click at [359, 451] on p "17" at bounding box center [358, 451] width 8 height 11
type input "[DATE] 15:12"
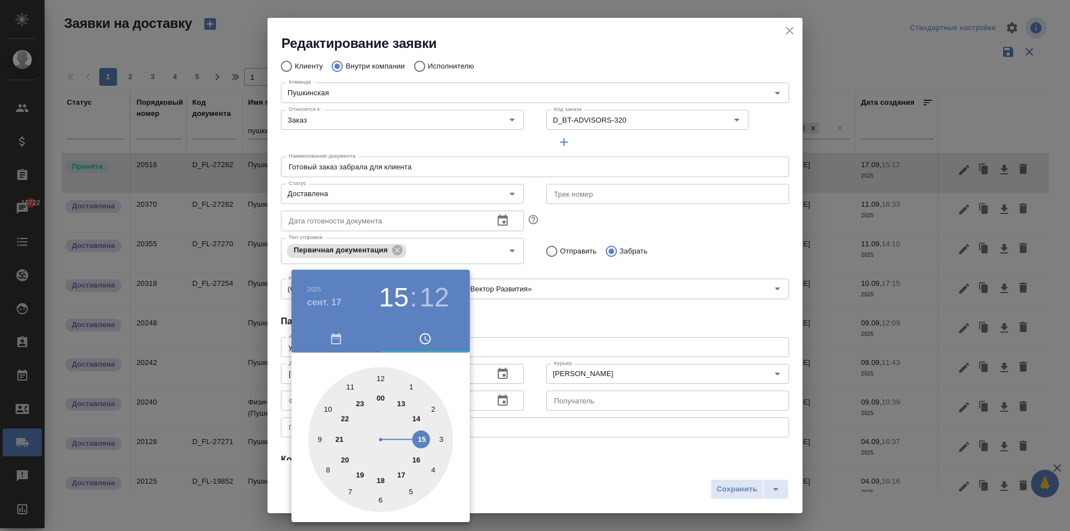
click at [580, 319] on div at bounding box center [535, 265] width 1070 height 531
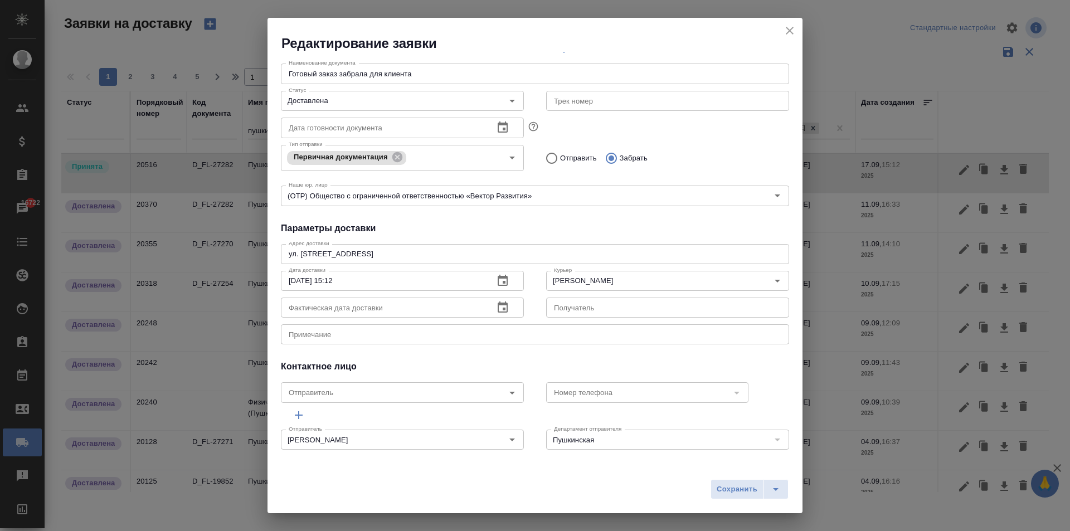
scroll to position [152, 0]
click at [736, 494] on span "Сохранить" at bounding box center [737, 489] width 41 height 13
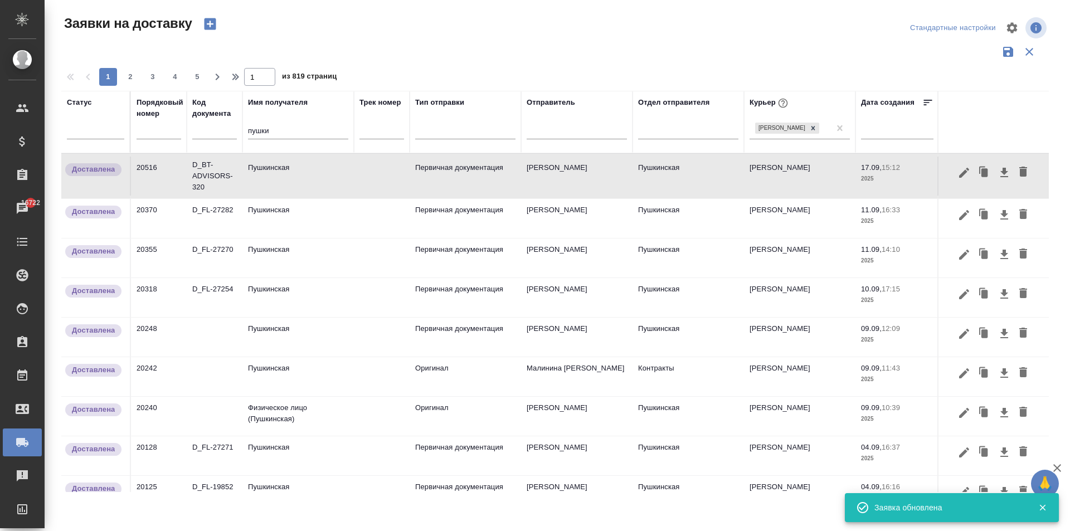
drag, startPoint x: 285, startPoint y: 133, endPoint x: 201, endPoint y: 138, distance: 84.9
click at [211, 136] on tr "Статус Порядковый номер Код документа Имя получателя пушки Трек номер Тип отпра…" at bounding box center [639, 122] width 1156 height 62
